Goal: Transaction & Acquisition: Purchase product/service

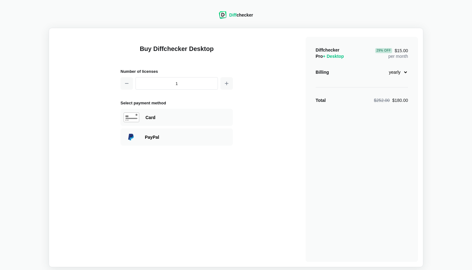
select select "desktop-monthly-21"
click at [328, 171] on div "Diffchecker Pro + Desktop $21.00 per month Billing monthly yearly Total $21.00" at bounding box center [361, 149] width 112 height 225
click at [152, 122] on div "Card" at bounding box center [176, 117] width 112 height 17
select select "[GEOGRAPHIC_DATA]"
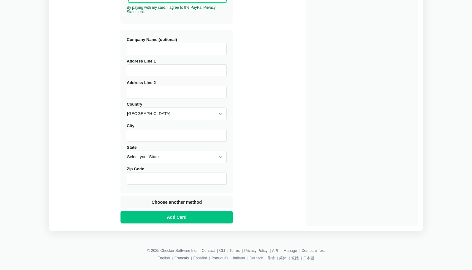
scroll to position [217, 0]
click at [182, 214] on span "Add Card" at bounding box center [177, 217] width 22 height 6
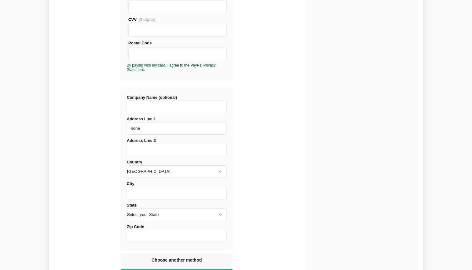
scroll to position [184, 0]
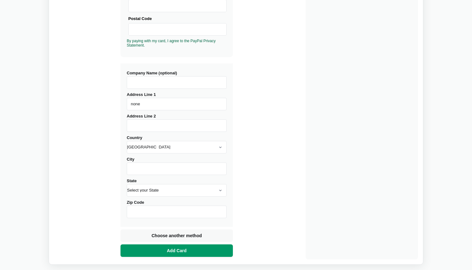
type input "none"
click at [177, 249] on span "Add Card" at bounding box center [177, 250] width 22 height 6
type input "[GEOGRAPHIC_DATA][PERSON_NAME]"
click at [167, 248] on span "Add Card" at bounding box center [177, 250] width 22 height 6
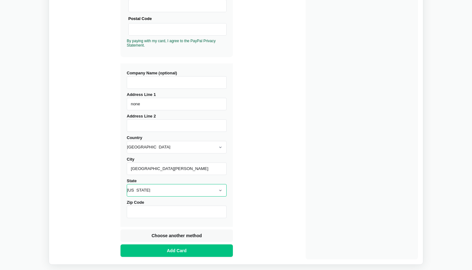
select select "CA"
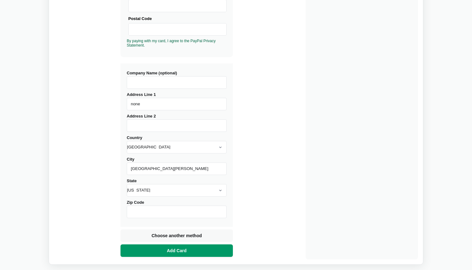
click at [173, 248] on span "Add Card" at bounding box center [177, 250] width 22 height 6
type input "95120"
click at [177, 248] on span "Add Card" at bounding box center [177, 250] width 22 height 6
